Goal: Task Accomplishment & Management: Use online tool/utility

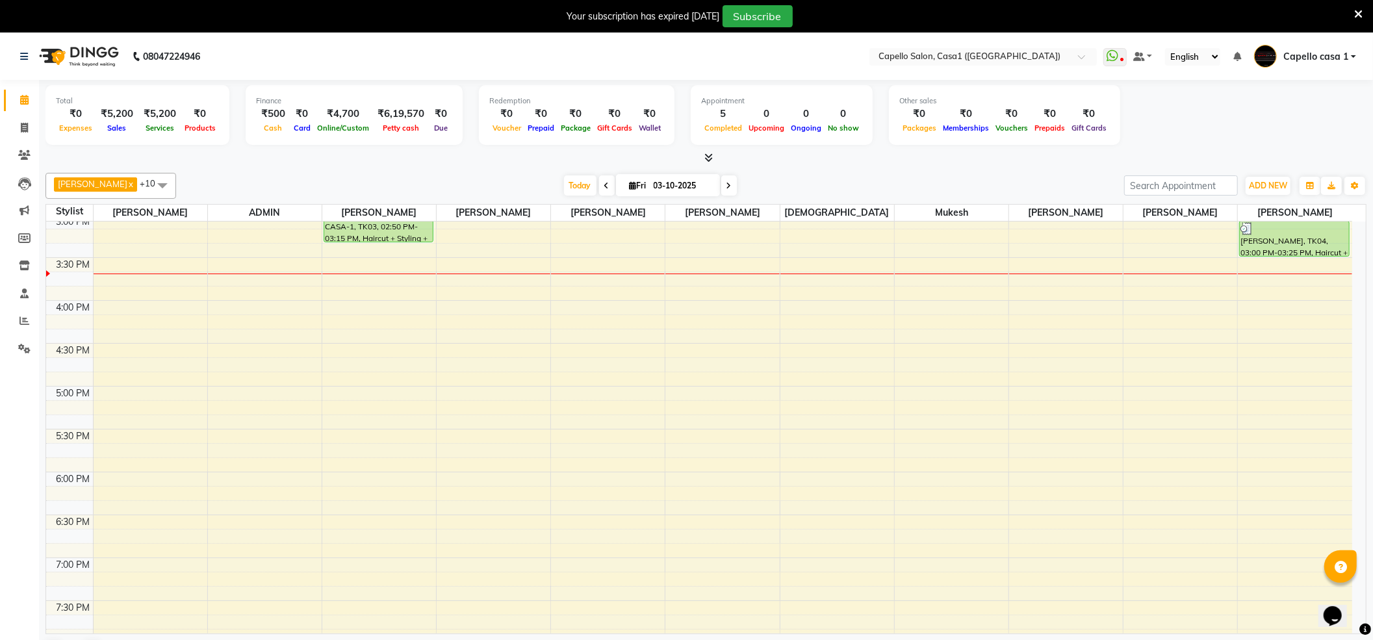
click at [1359, 14] on icon at bounding box center [1358, 14] width 8 height 12
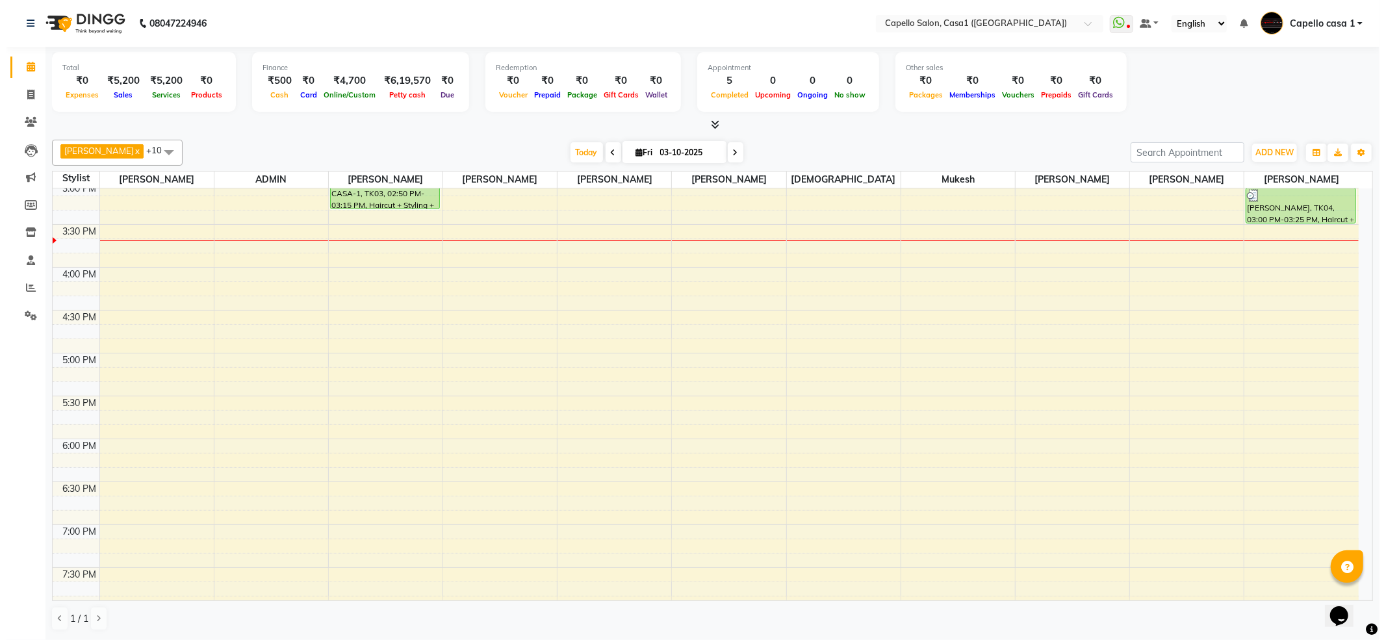
scroll to position [632, 0]
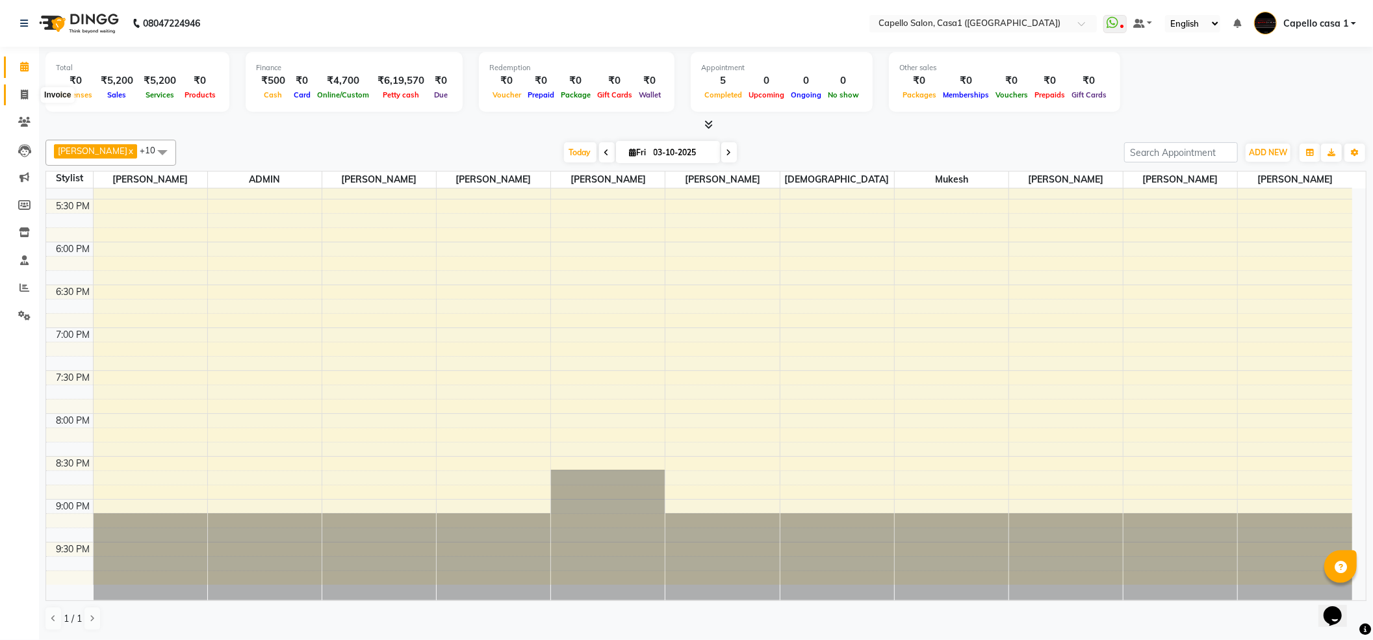
click at [25, 95] on icon at bounding box center [24, 95] width 7 height 10
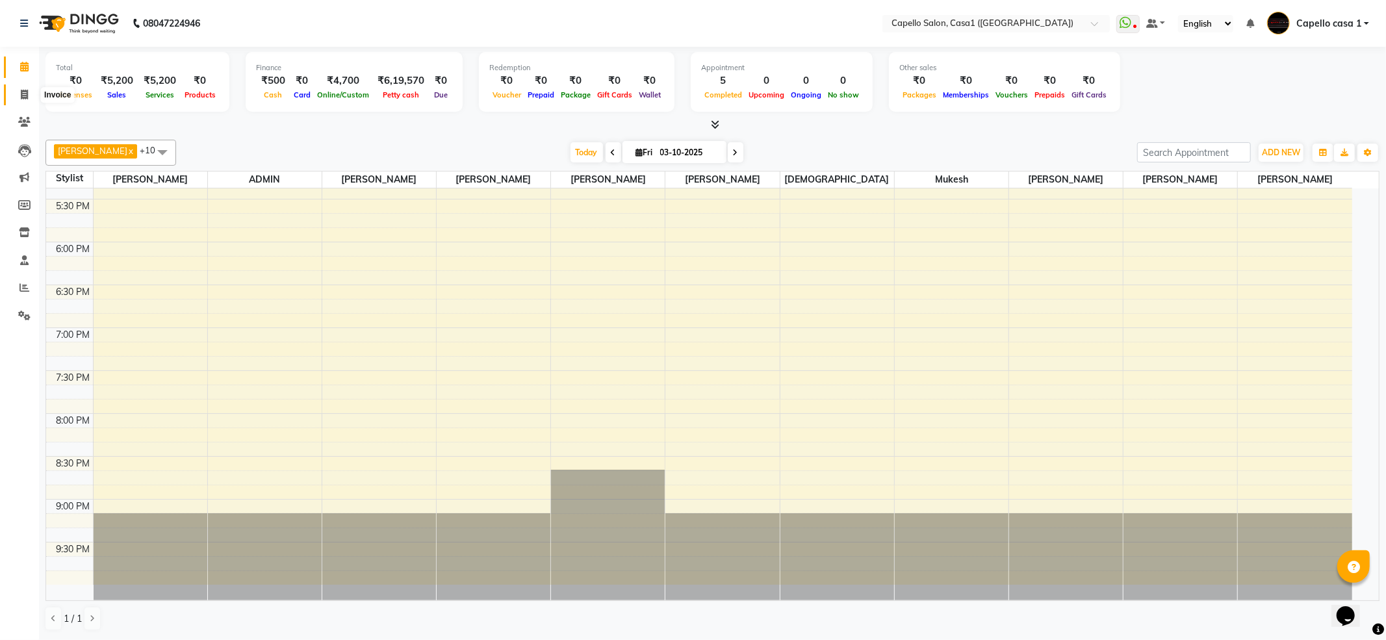
select select "service"
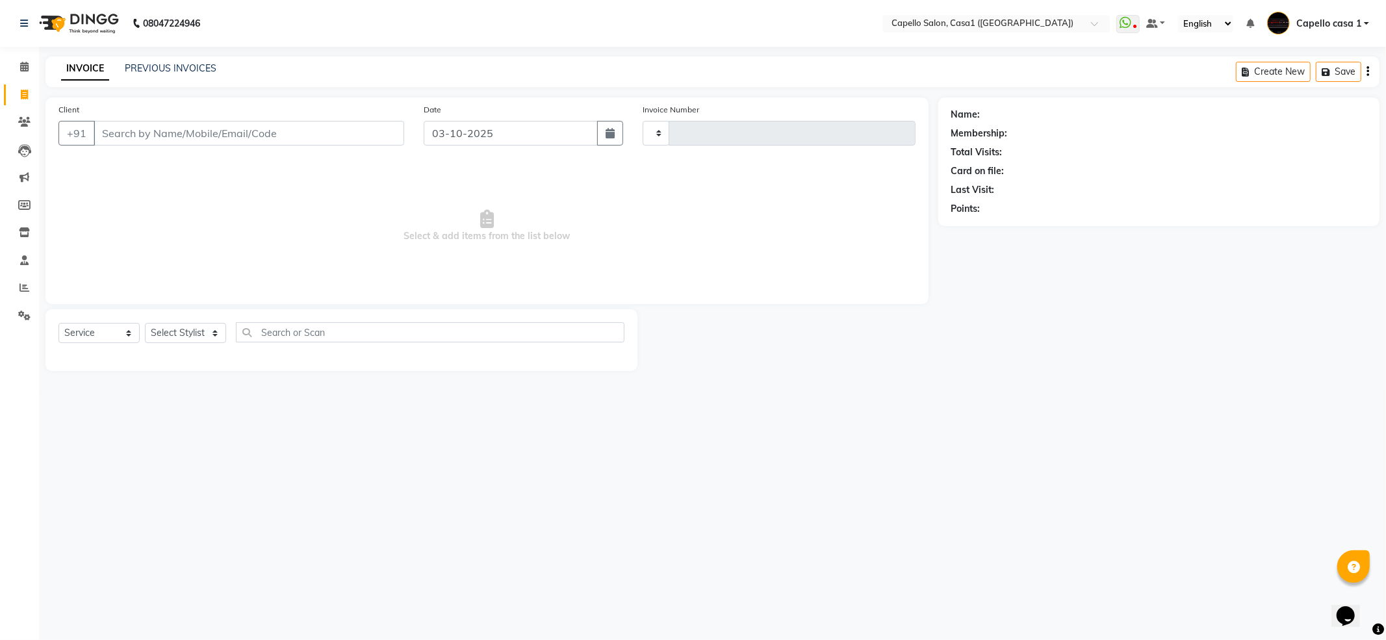
type input "3798"
select select "846"
type input "7489846685"
click at [117, 342] on select "Select Service Product Membership Package Voucher Prepaid Gift Card" at bounding box center [98, 337] width 81 height 20
click at [58, 327] on select "Select Service Product Membership Package Voucher Prepaid Gift Card" at bounding box center [98, 337] width 81 height 20
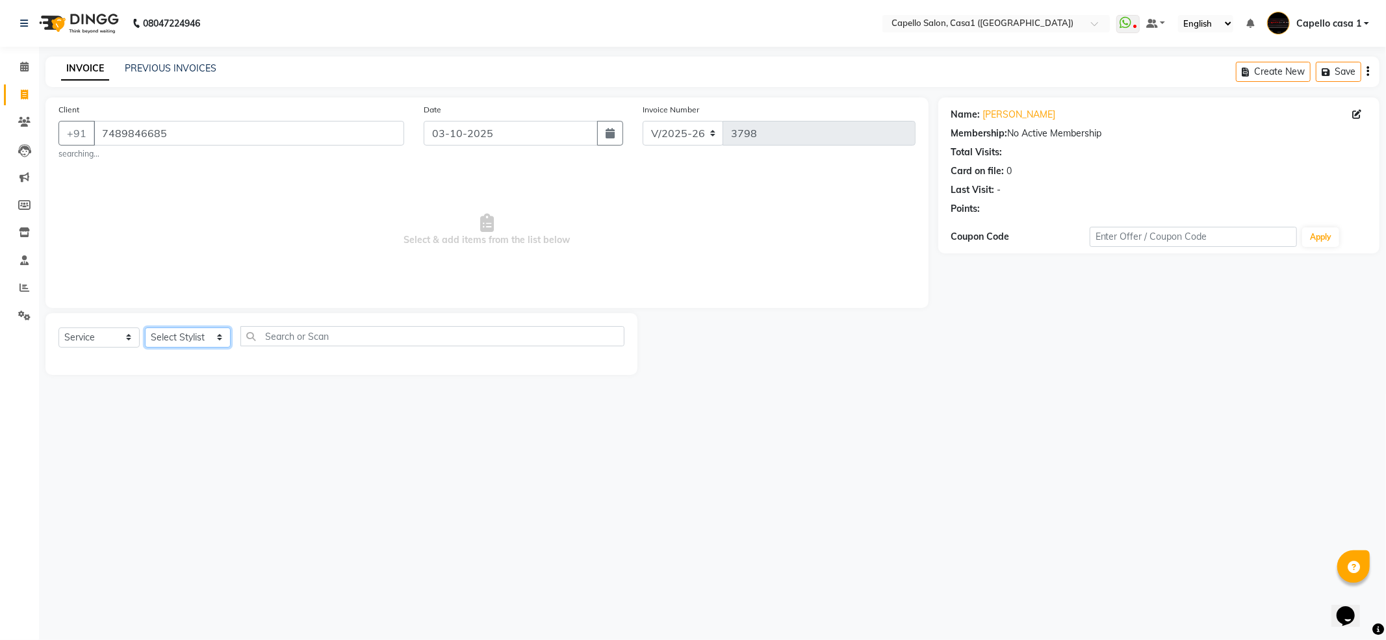
click at [190, 344] on select "Select Stylist [PERSON_NAME] ADMIN Akash Chawale Capello casa 1 [PERSON_NAME] M…" at bounding box center [188, 337] width 86 height 20
select select "14395"
click at [145, 327] on select "Select Stylist [PERSON_NAME] ADMIN Akash Chawale Capello casa 1 [PERSON_NAME] M…" at bounding box center [188, 337] width 86 height 20
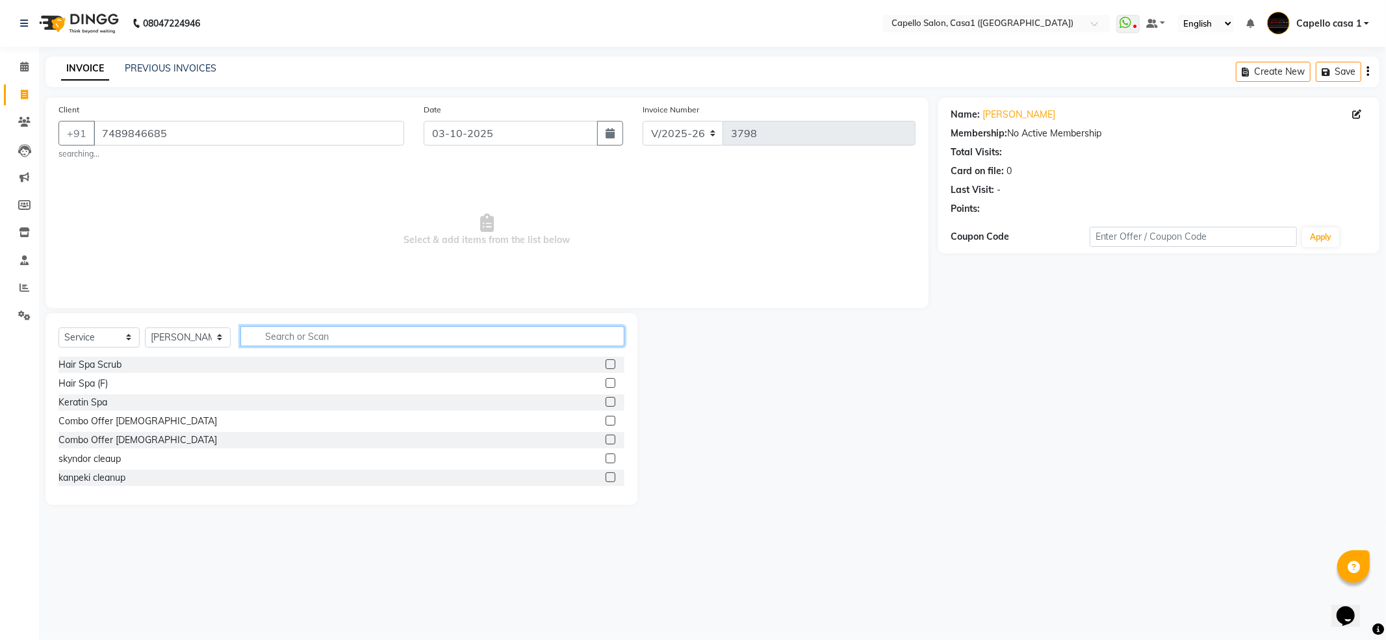
click at [317, 327] on input "text" at bounding box center [432, 336] width 384 height 20
type input "globa"
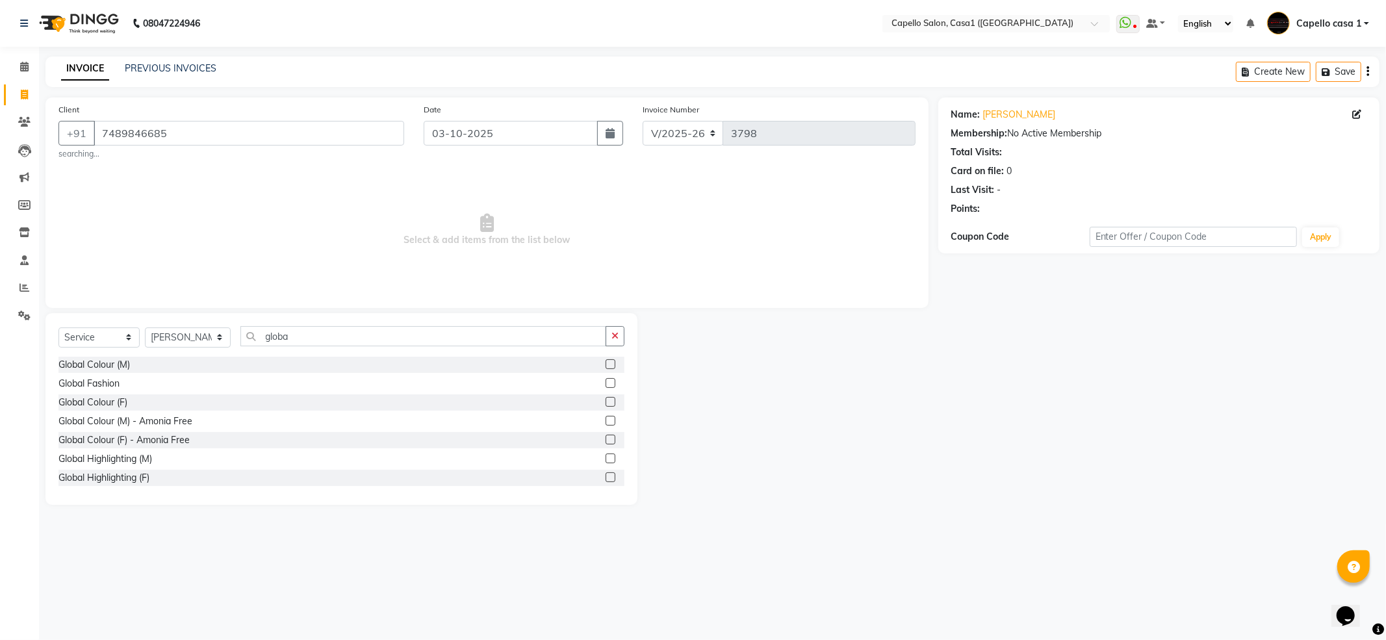
click at [605, 396] on div at bounding box center [614, 402] width 19 height 16
click at [605, 401] on label at bounding box center [610, 402] width 10 height 10
click at [605, 401] on input "checkbox" at bounding box center [609, 402] width 8 height 8
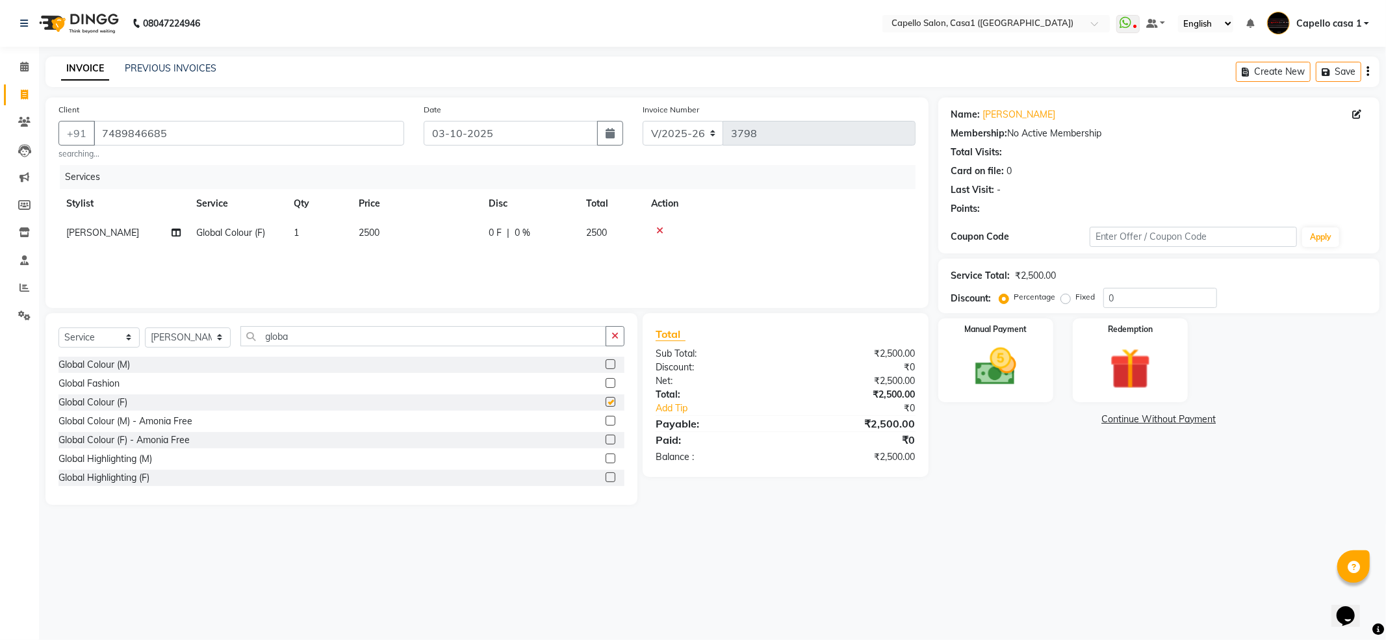
checkbox input "false"
click at [420, 227] on td "2500" at bounding box center [416, 232] width 130 height 29
select select "14395"
click at [455, 232] on input "2500" at bounding box center [477, 236] width 114 height 20
type input "2"
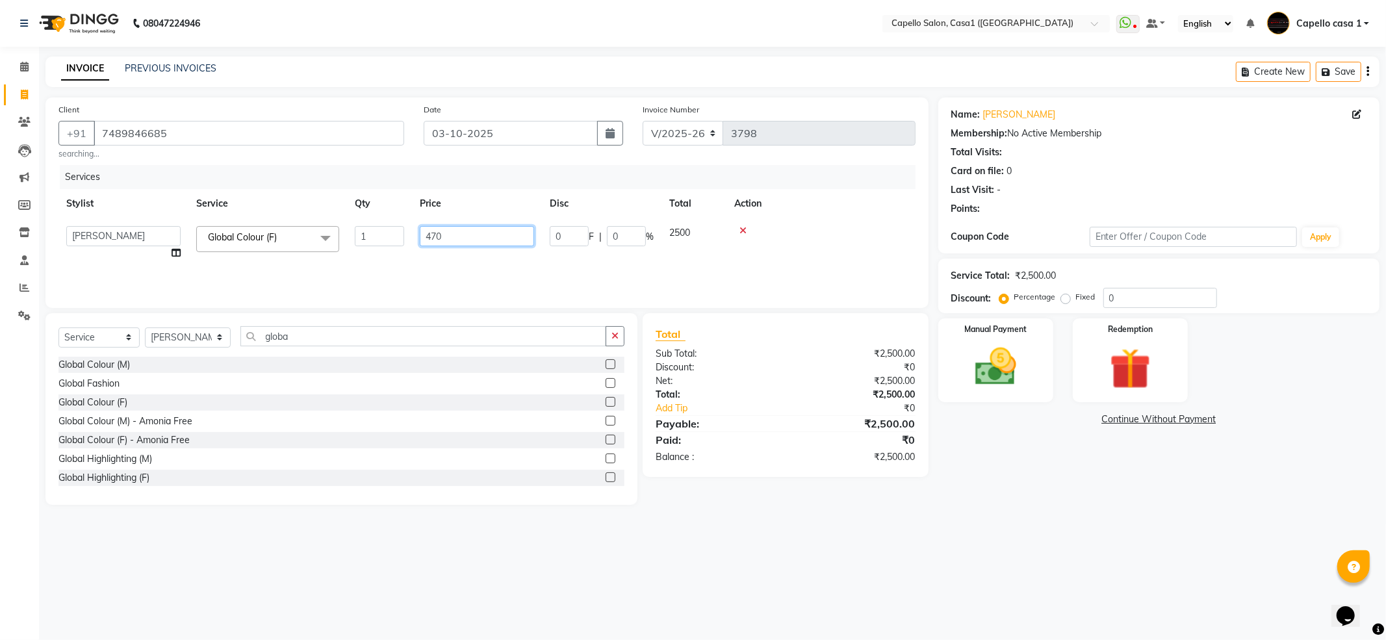
type input "4700"
click at [1067, 568] on div "08047224946 Select Location × [GEOGRAPHIC_DATA] (Eternity Mall) WhatsApp Status…" at bounding box center [693, 320] width 1386 height 640
click at [1009, 383] on img at bounding box center [996, 366] width 70 height 49
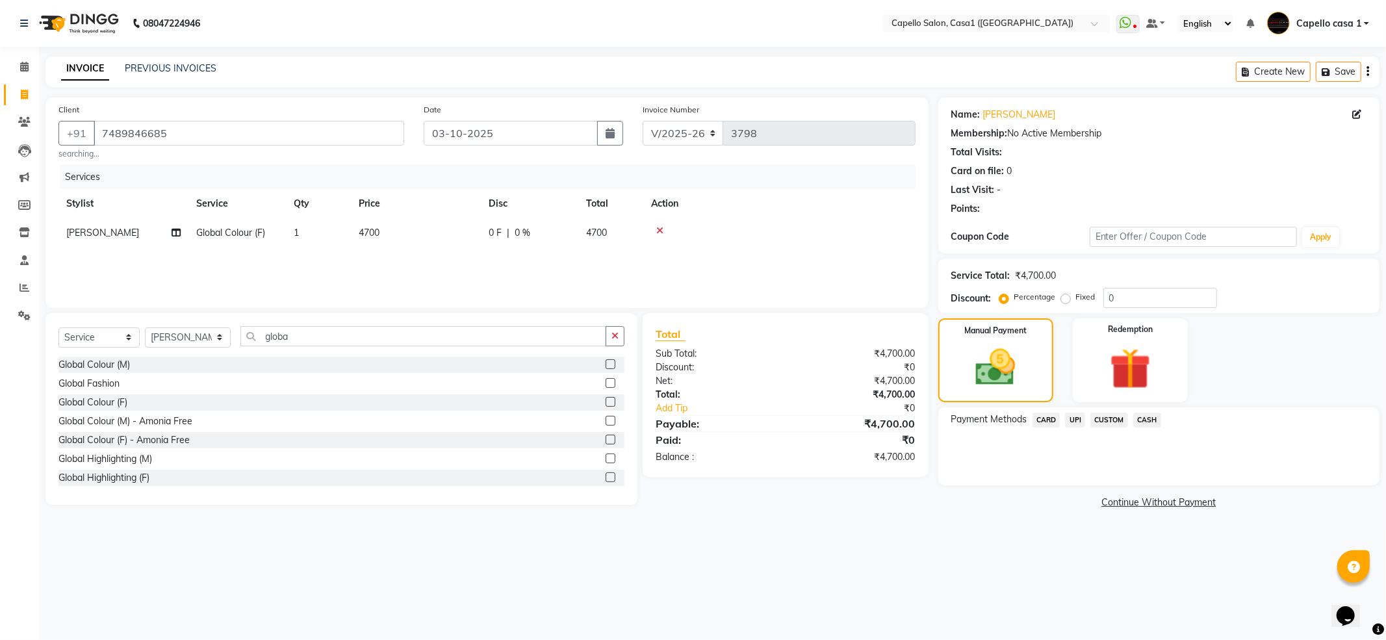
click at [1077, 417] on span "UPI" at bounding box center [1075, 419] width 20 height 15
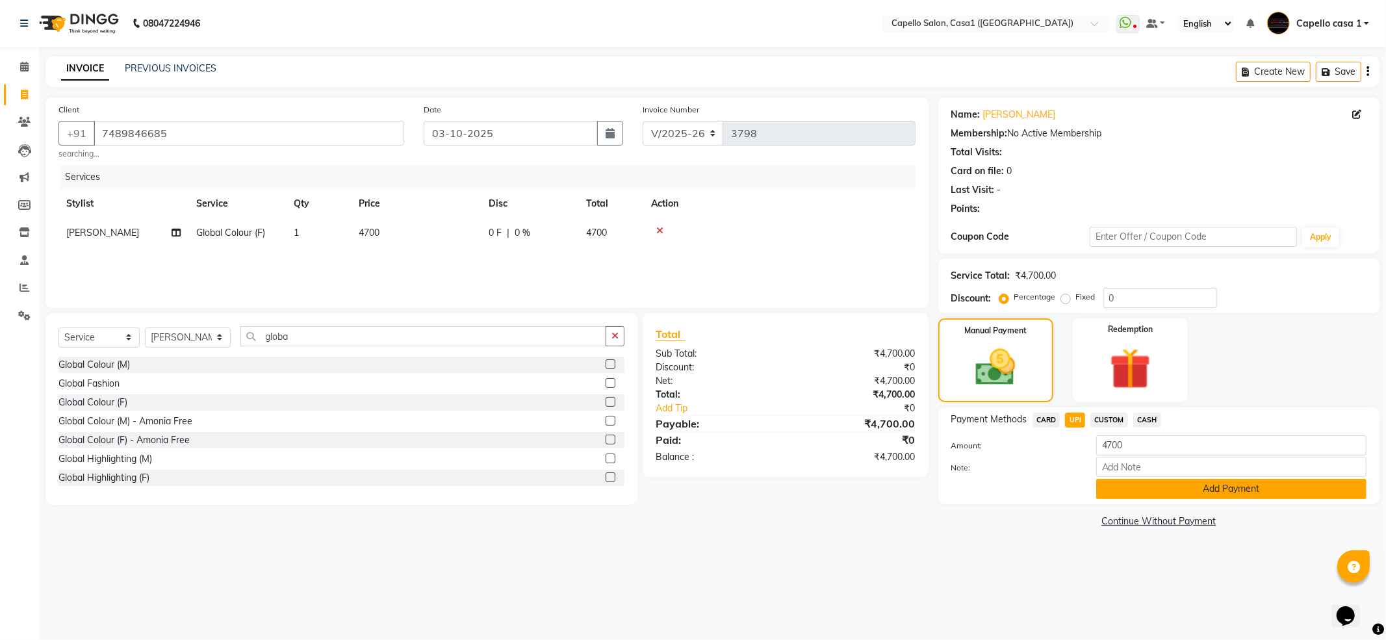
click at [1141, 490] on button "Add Payment" at bounding box center [1231, 489] width 270 height 20
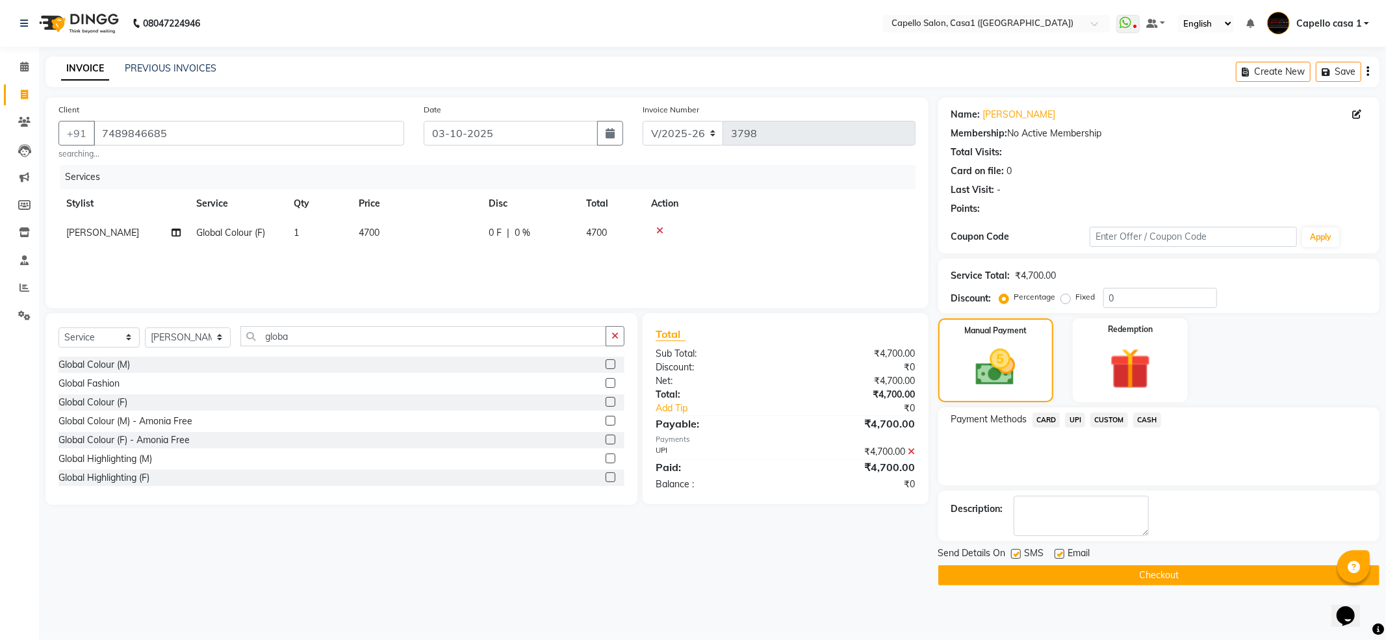
click at [1147, 570] on button "Checkout" at bounding box center [1158, 575] width 441 height 20
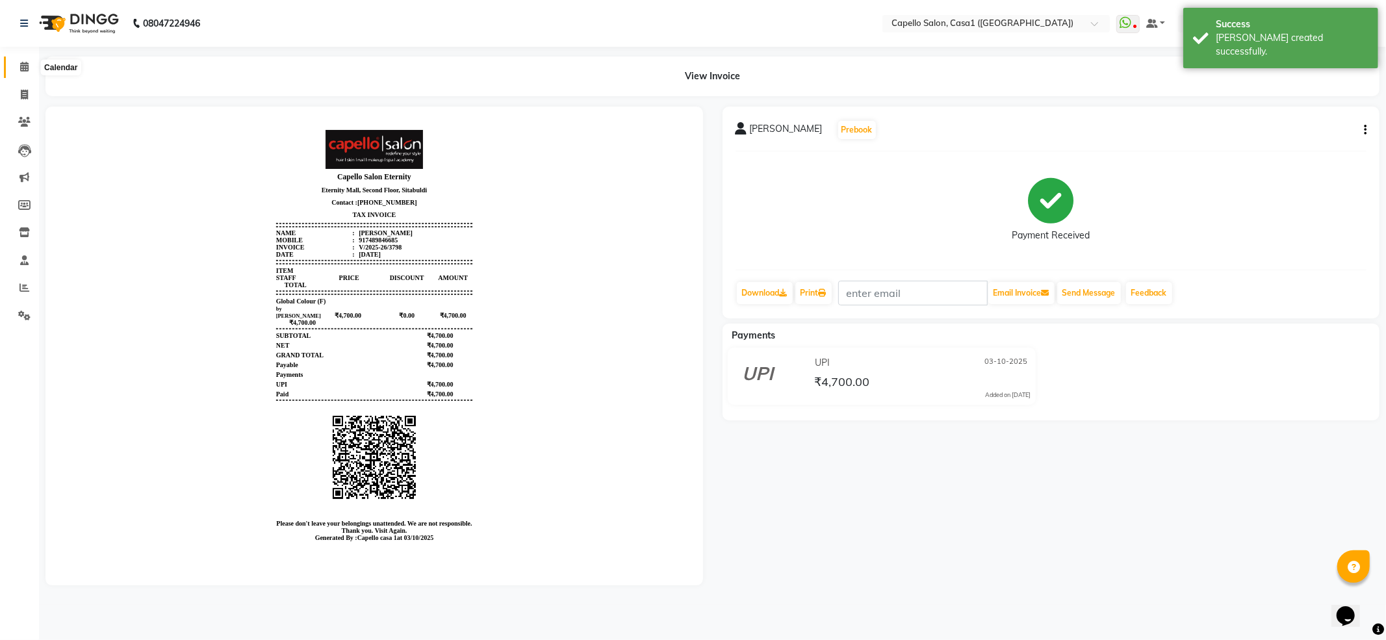
click at [26, 60] on span at bounding box center [24, 67] width 23 height 15
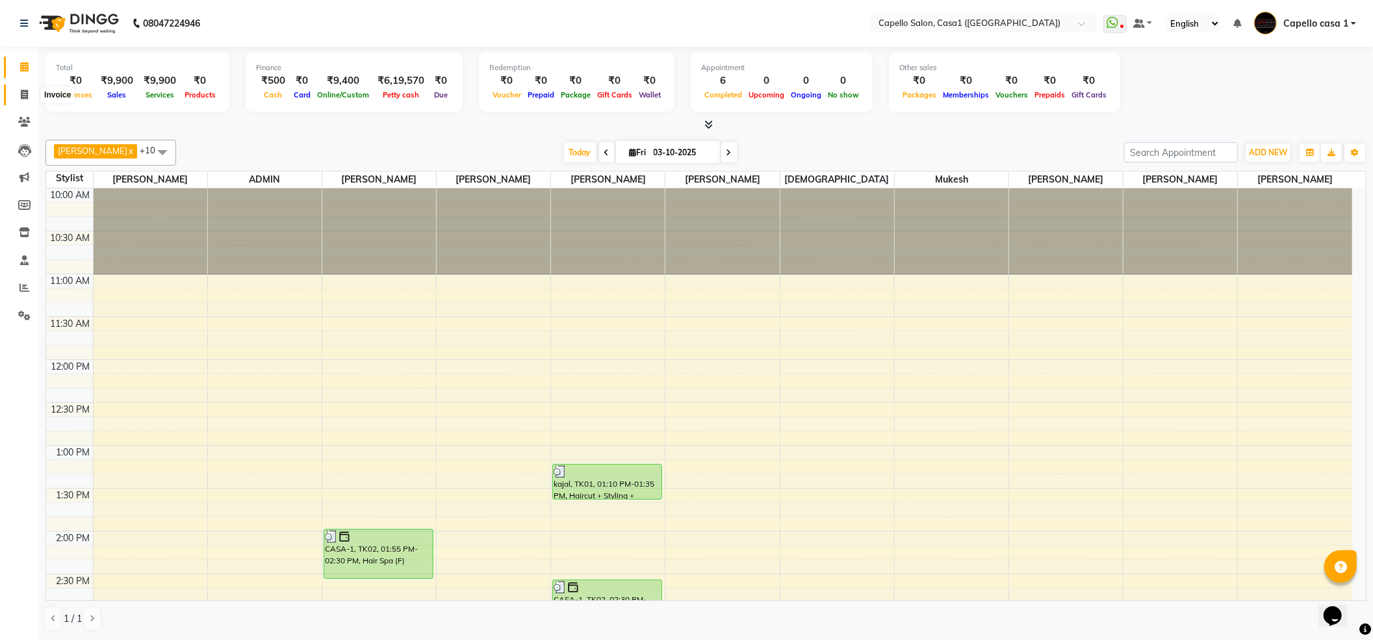
click at [18, 95] on span at bounding box center [24, 95] width 23 height 15
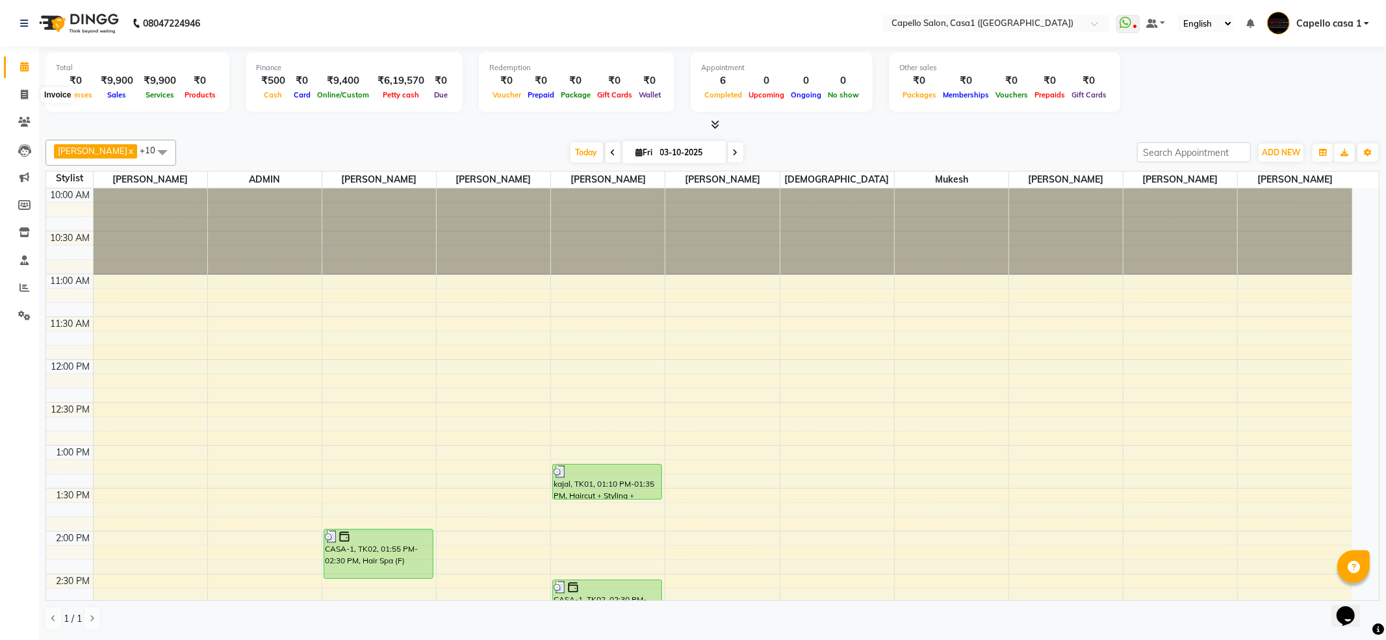
select select "service"
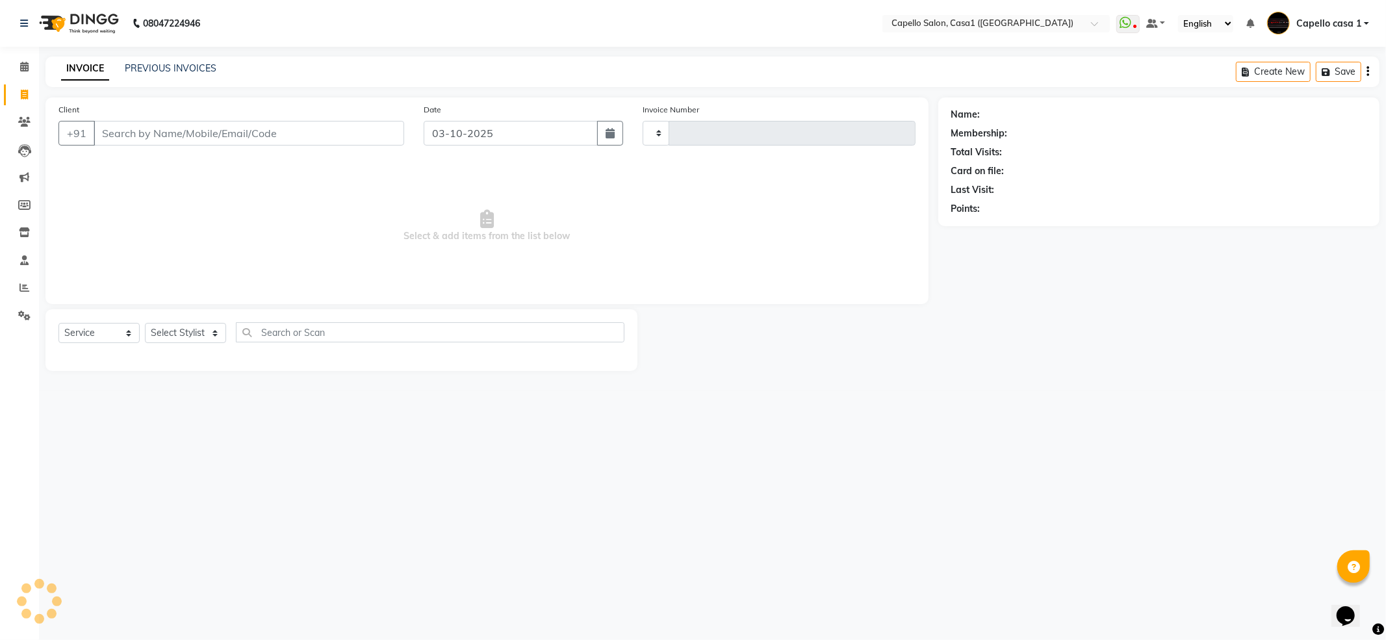
type input "3799"
select select "846"
type input "8668955202"
click at [386, 134] on span "Add Client" at bounding box center [370, 133] width 51 height 13
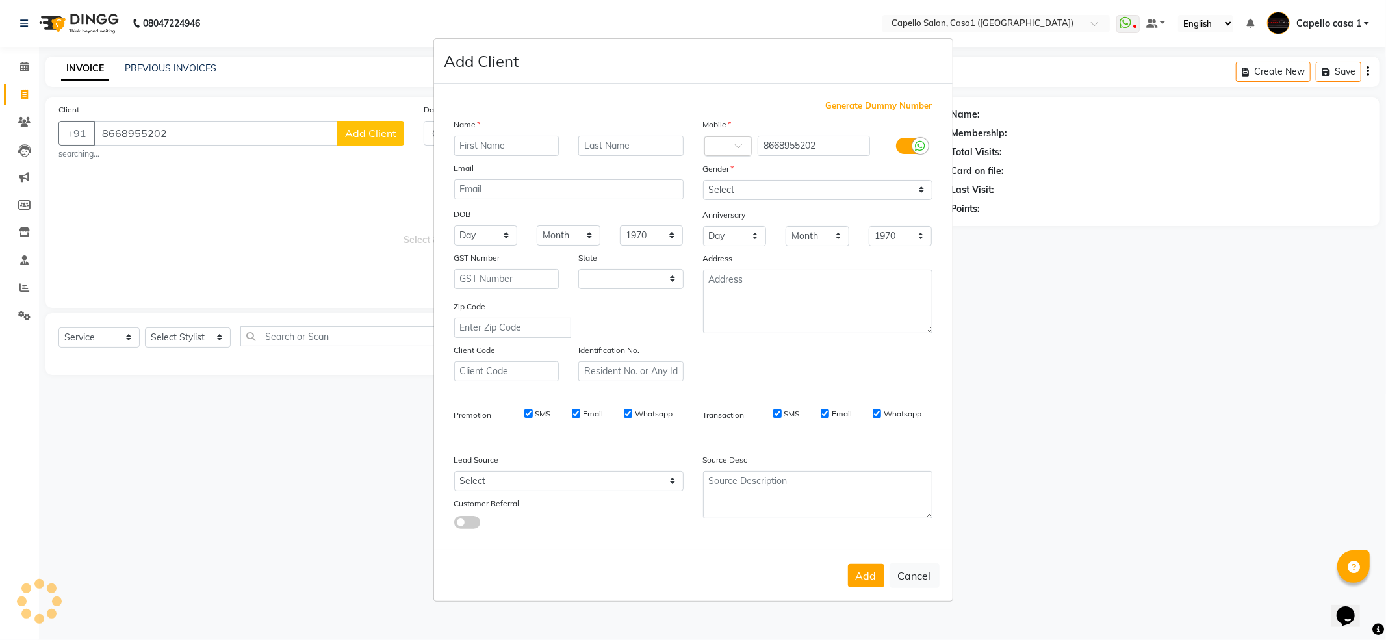
select select "22"
type input "rubi"
drag, startPoint x: 742, startPoint y: 192, endPoint x: 738, endPoint y: 198, distance: 7.0
click at [742, 192] on select "Select [DEMOGRAPHIC_DATA] [DEMOGRAPHIC_DATA] Other Prefer Not To Say" at bounding box center [817, 190] width 229 height 20
select select "[DEMOGRAPHIC_DATA]"
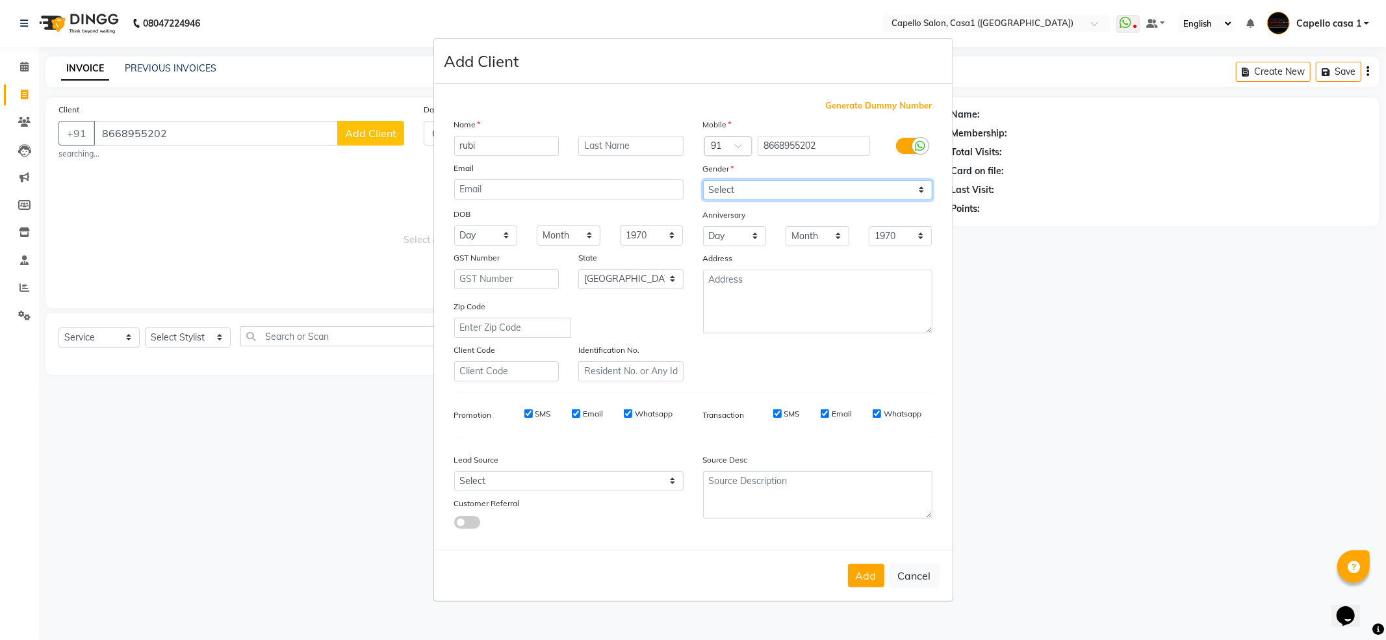
click at [703, 181] on select "Select [DEMOGRAPHIC_DATA] [DEMOGRAPHIC_DATA] Other Prefer Not To Say" at bounding box center [817, 190] width 229 height 20
click at [877, 574] on button "Add" at bounding box center [866, 575] width 36 height 23
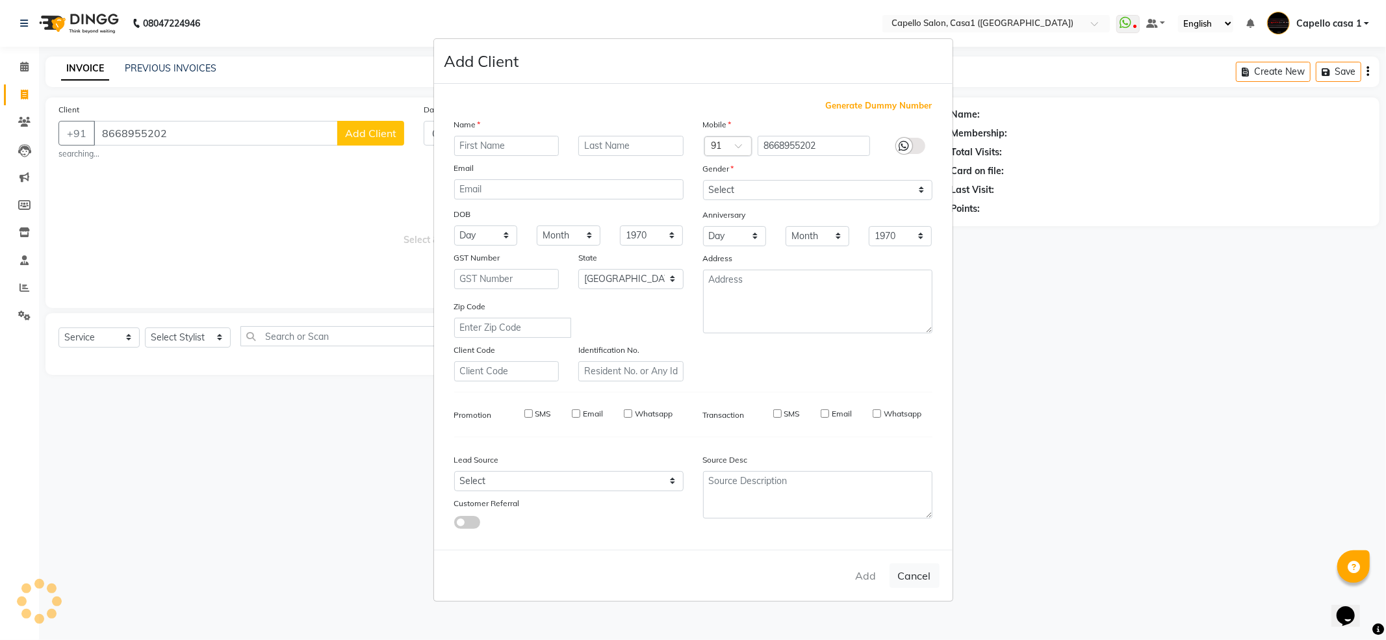
select select
select select "null"
select select
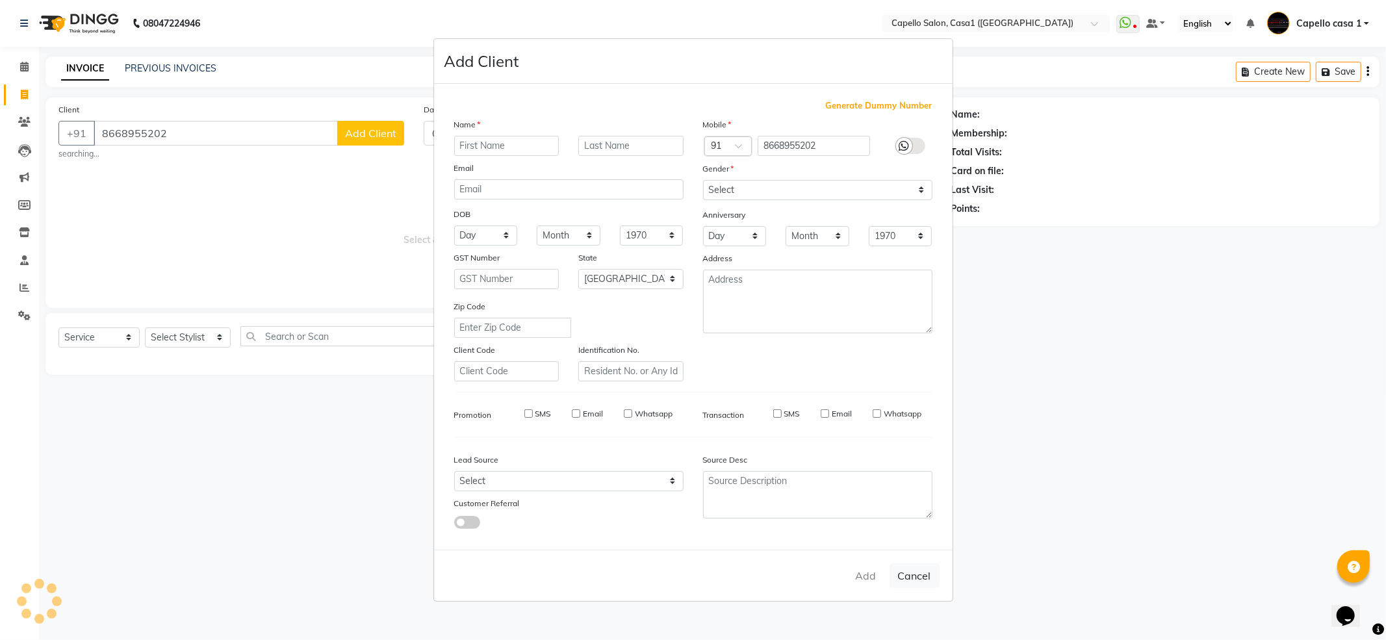
select select
checkbox input "false"
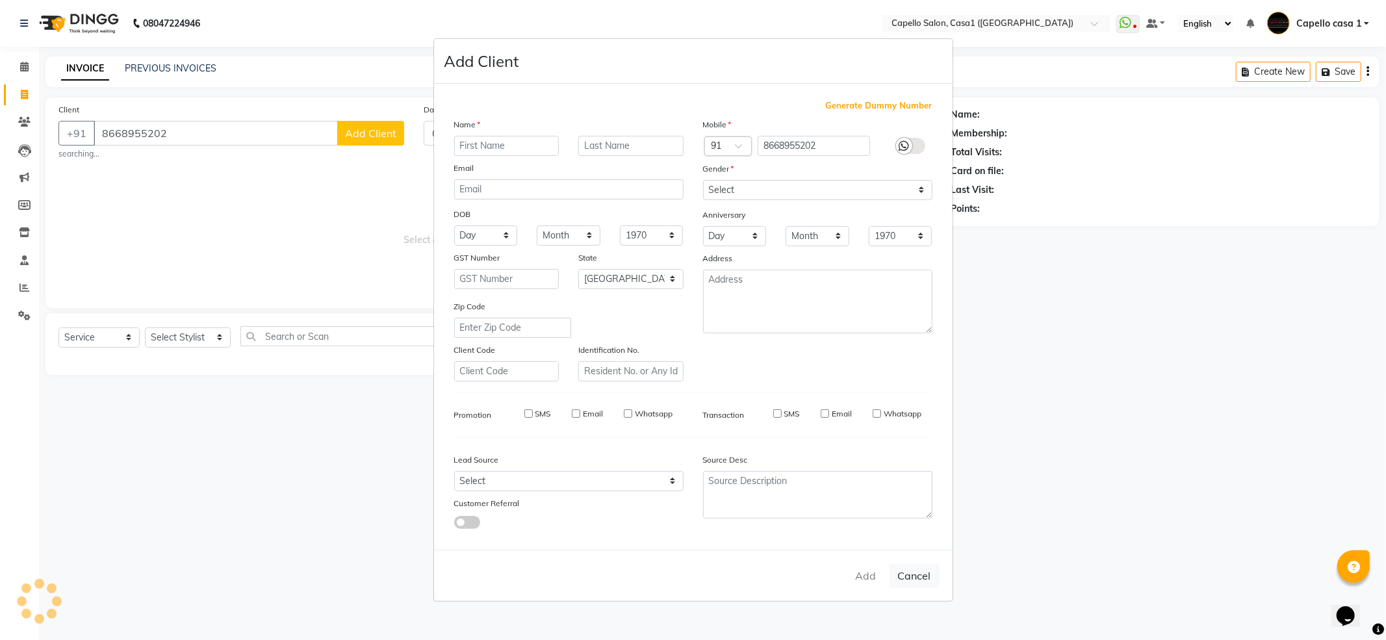
checkbox input "false"
